Goal: Information Seeking & Learning: Learn about a topic

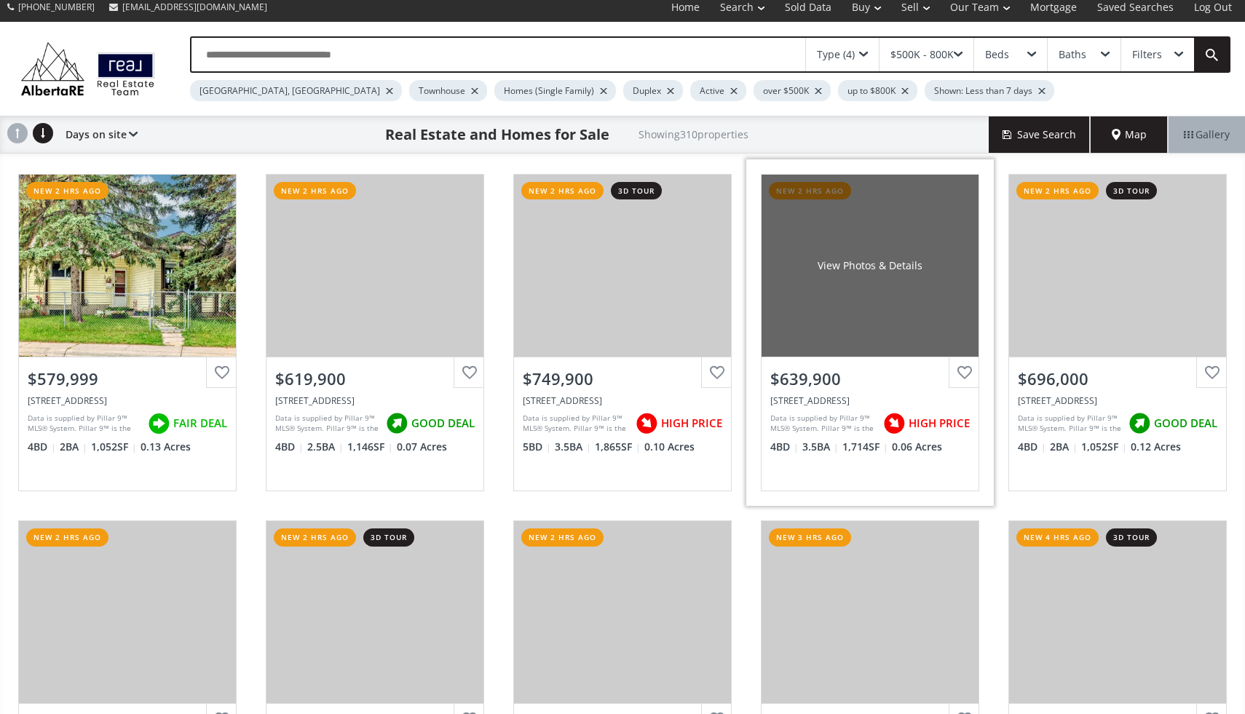
scroll to position [9, 0]
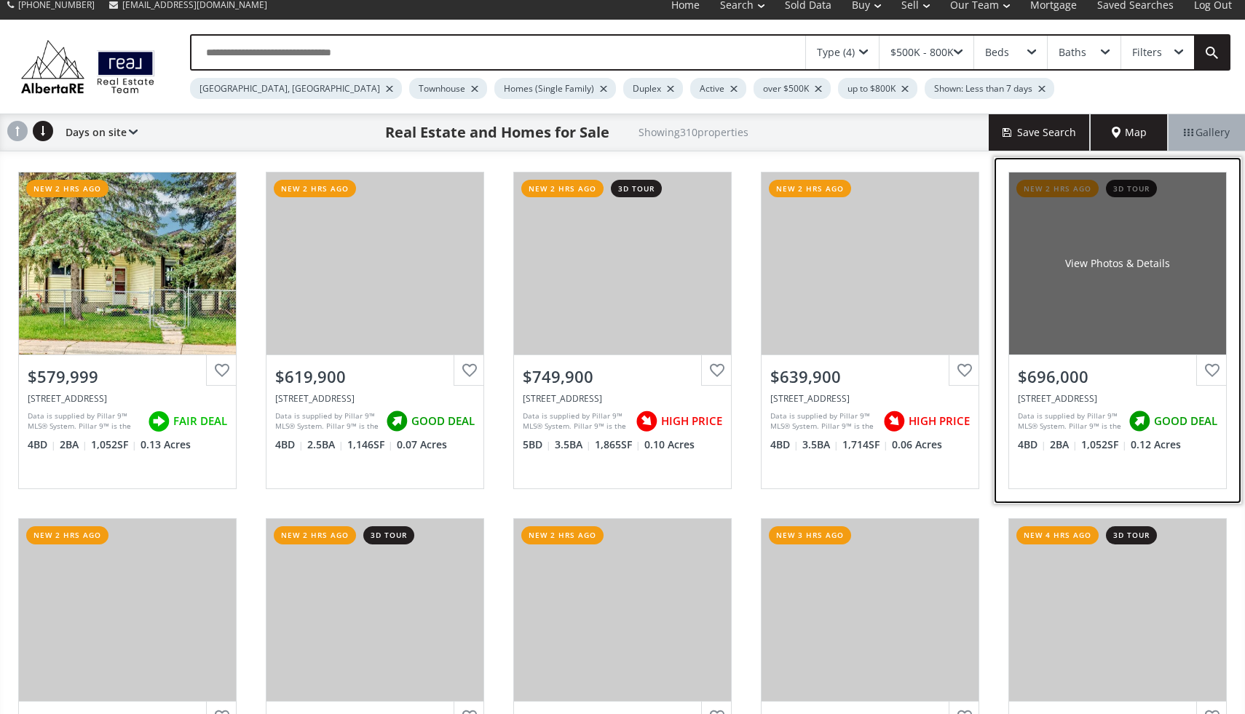
click at [1185, 259] on div "View Photos & Details" at bounding box center [1117, 263] width 217 height 182
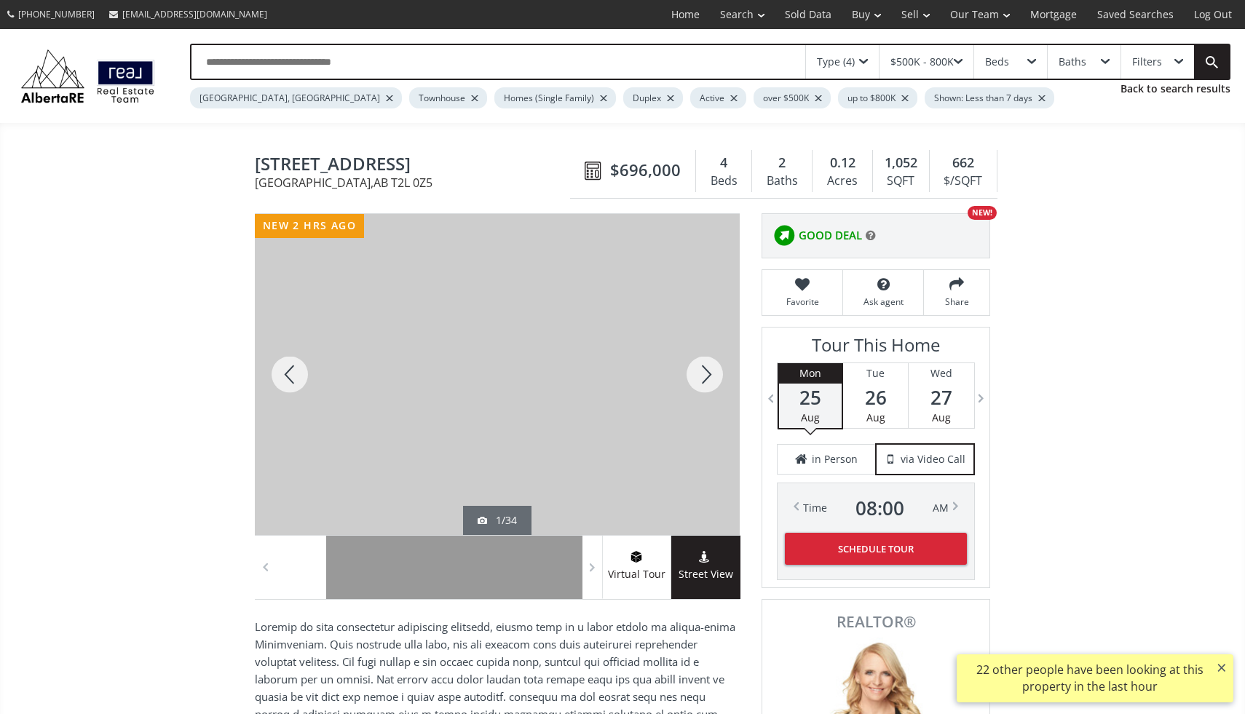
click at [699, 378] on div at bounding box center [705, 374] width 70 height 321
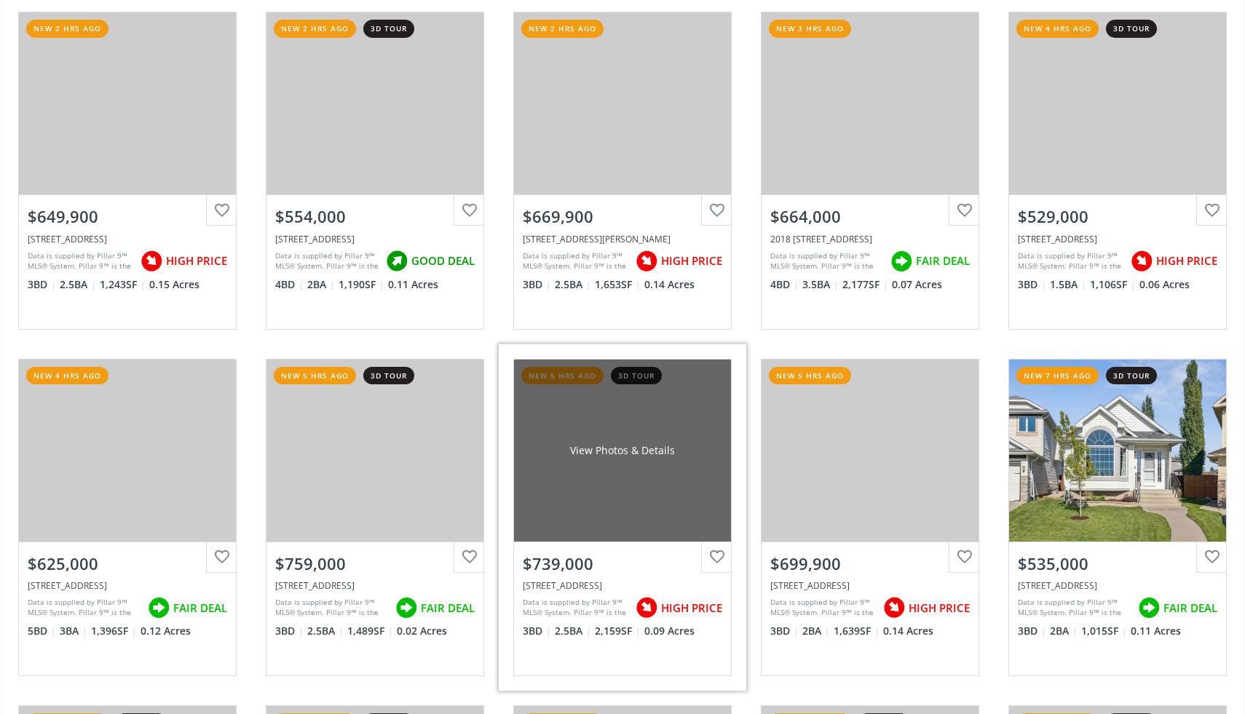
scroll to position [517, 0]
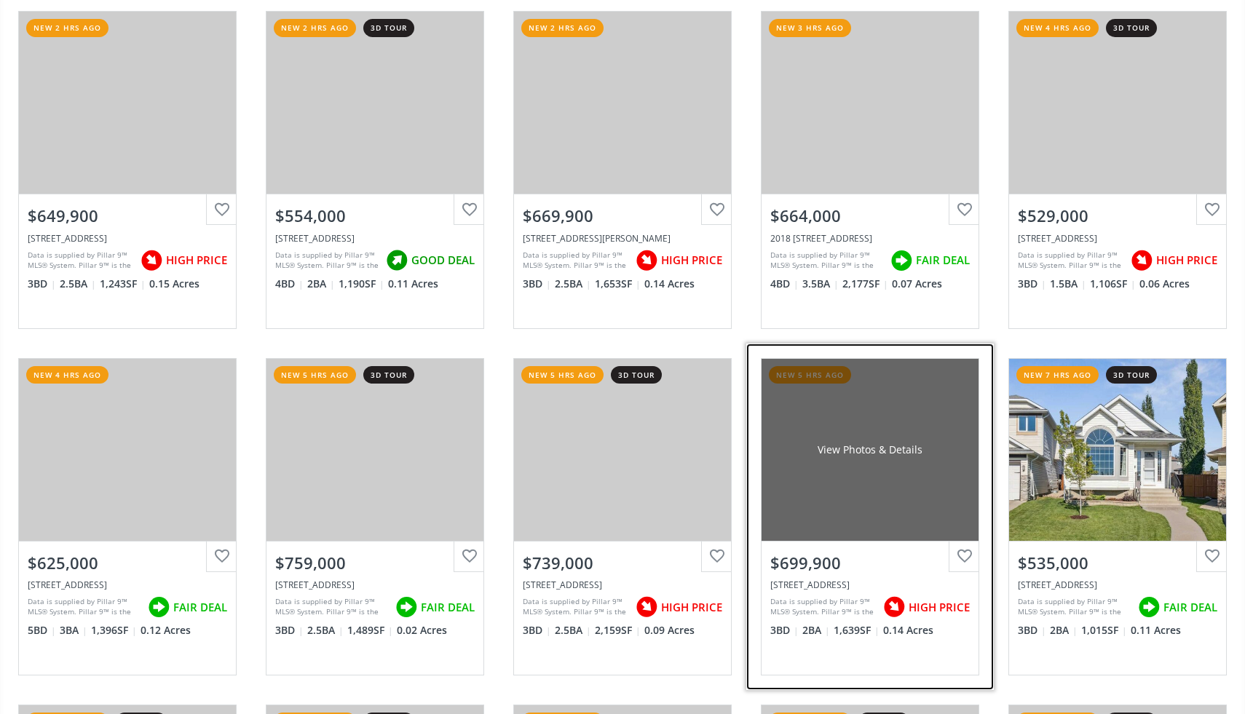
click at [934, 472] on div "View Photos & Details" at bounding box center [869, 450] width 217 height 182
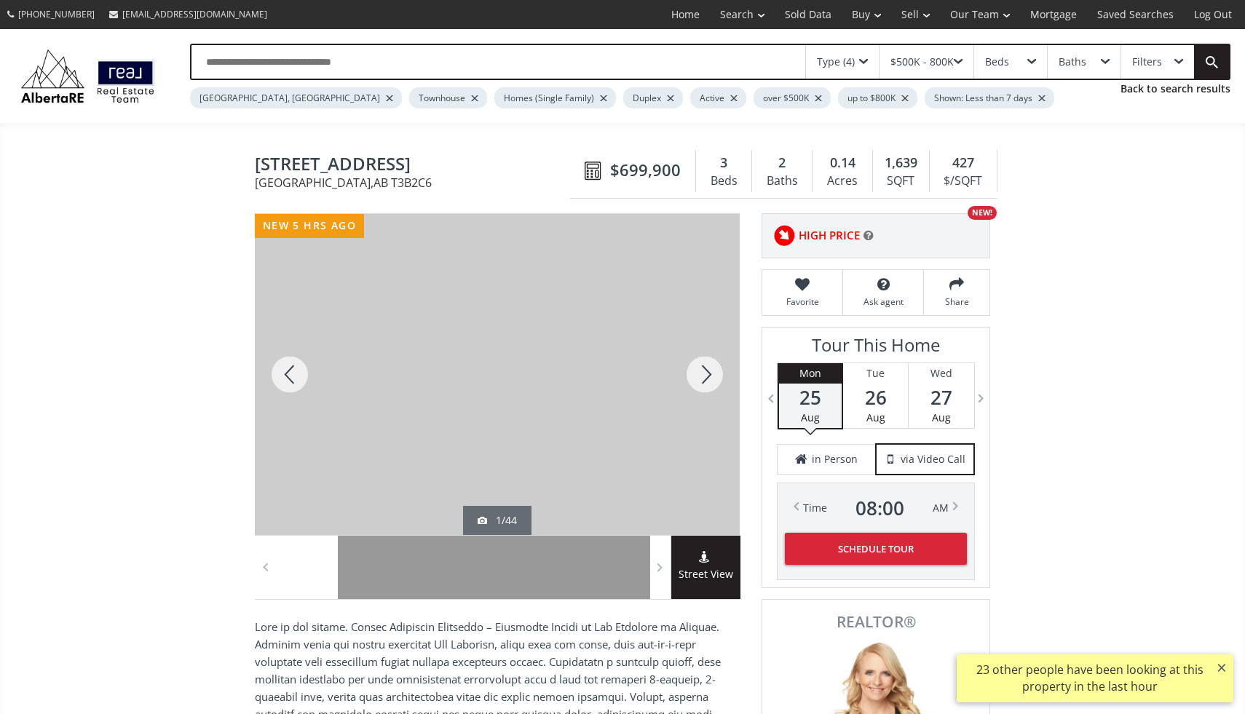
click at [703, 371] on div at bounding box center [705, 374] width 70 height 321
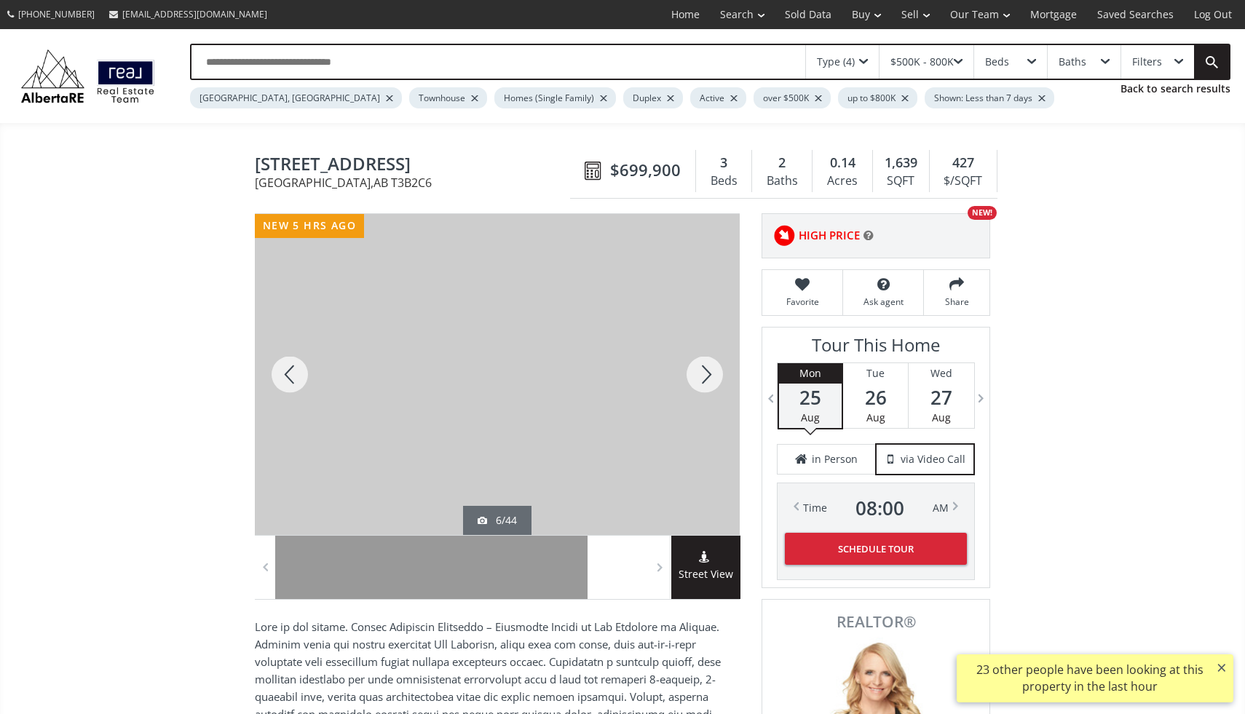
click at [703, 371] on div at bounding box center [705, 374] width 70 height 321
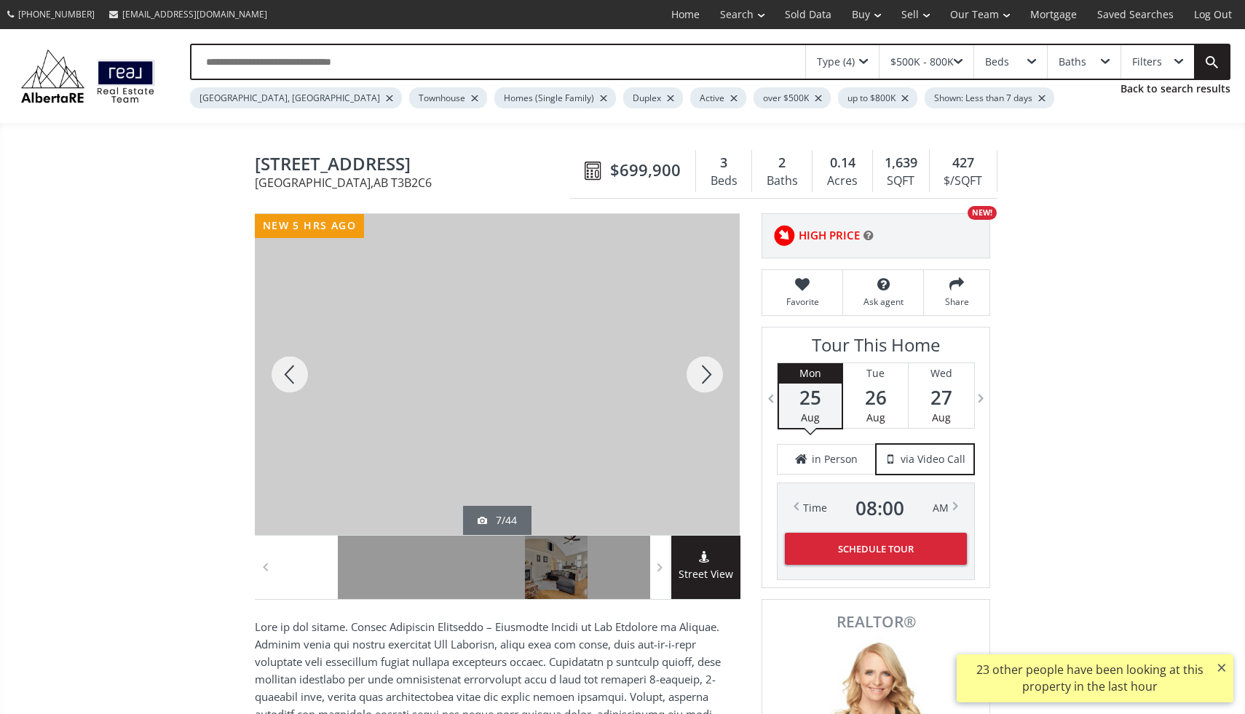
click at [703, 371] on div at bounding box center [705, 374] width 70 height 321
